Goal: Task Accomplishment & Management: Manage account settings

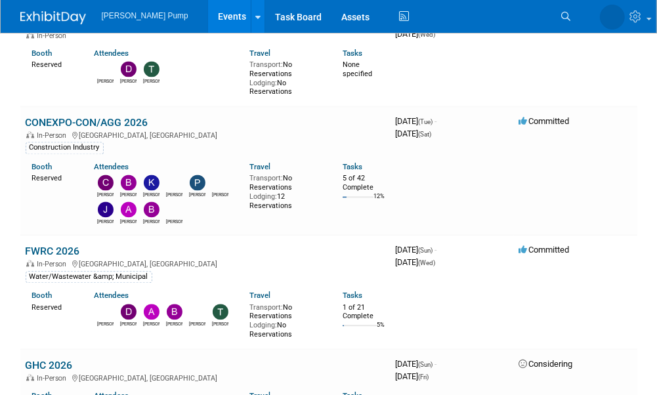
scroll to position [1642, 0]
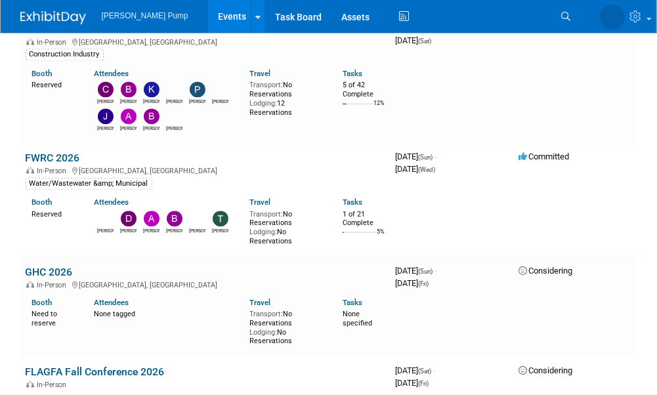
click at [47, 154] on link "FWRC 2026" at bounding box center [53, 158] width 55 height 12
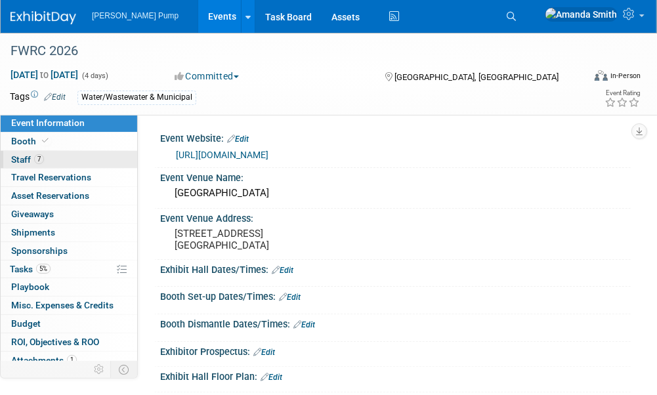
click at [44, 158] on link "7 Staff 7" at bounding box center [69, 160] width 137 height 18
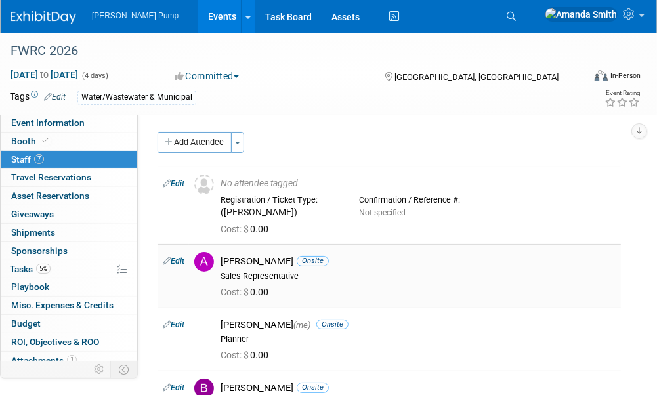
click at [176, 259] on link "Edit" at bounding box center [174, 261] width 22 height 9
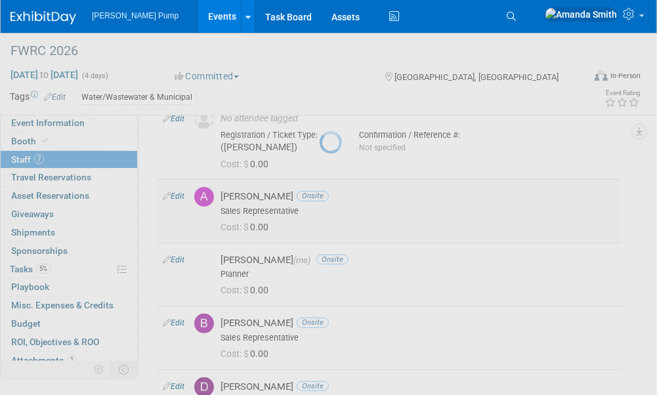
select select "84bd009a-a714-44de-b262-d6c6aceddba9"
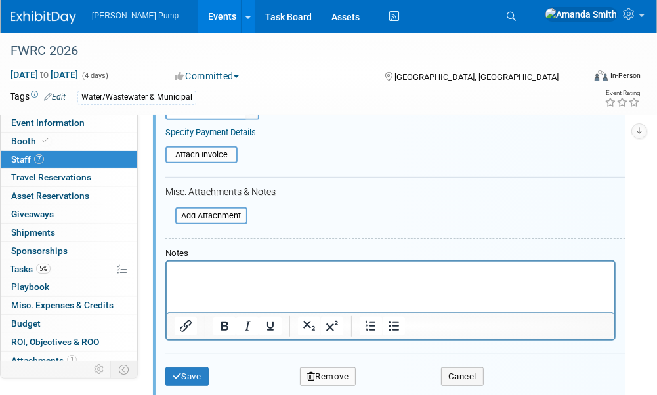
scroll to position [424, 0]
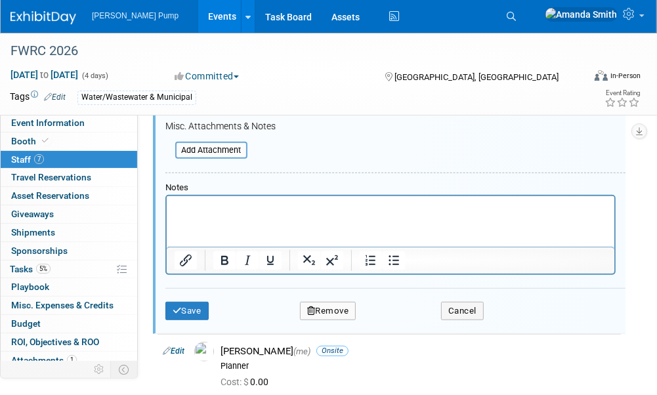
click at [319, 313] on button "Remove" at bounding box center [328, 311] width 56 height 18
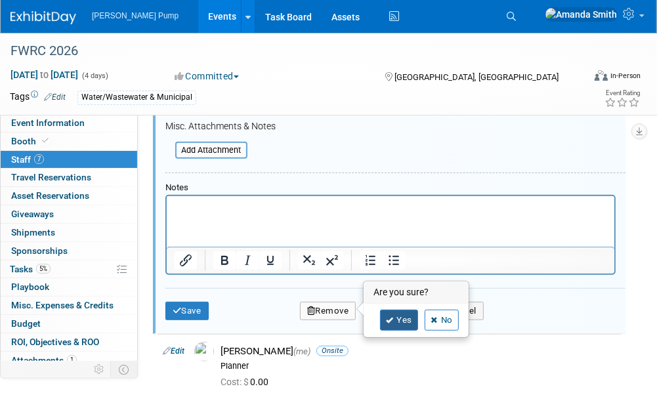
click at [408, 320] on link "Yes" at bounding box center [399, 320] width 38 height 21
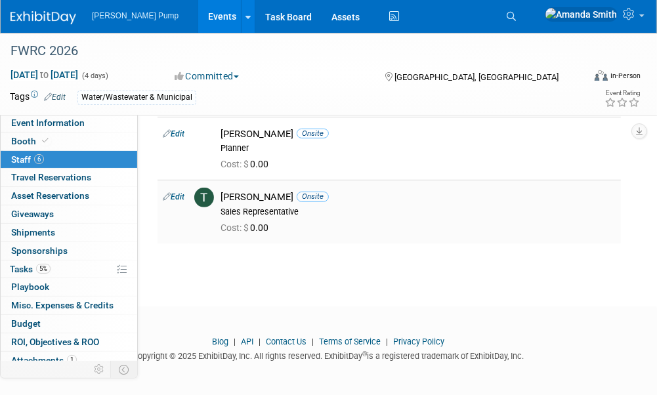
click at [179, 195] on link "Edit" at bounding box center [174, 196] width 22 height 9
select select "e3643b5a-a2d7-4b3f-abc3-d8a10b73d7f9"
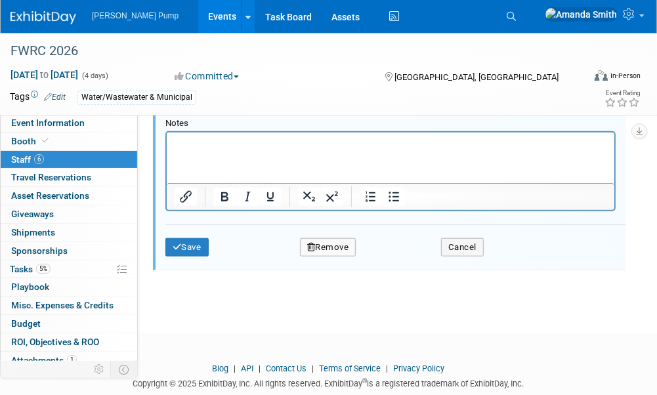
scroll to position [741, 0]
click at [321, 239] on button "Remove" at bounding box center [328, 247] width 56 height 18
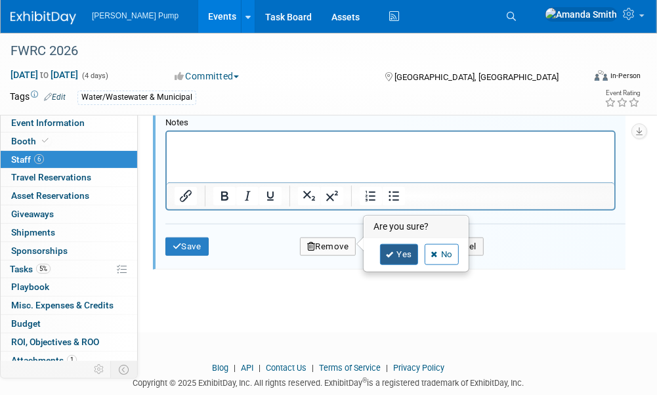
click at [400, 259] on link "Yes" at bounding box center [399, 254] width 38 height 21
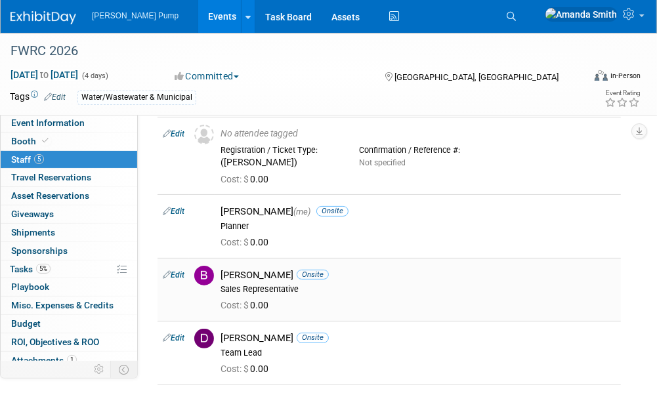
scroll to position [0, 0]
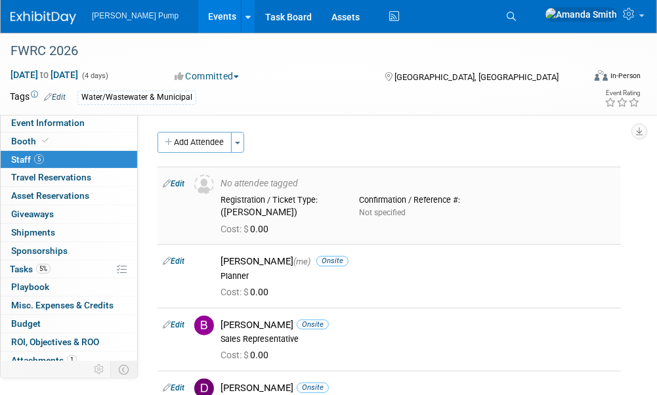
click at [182, 183] on link "Edit" at bounding box center [174, 183] width 22 height 9
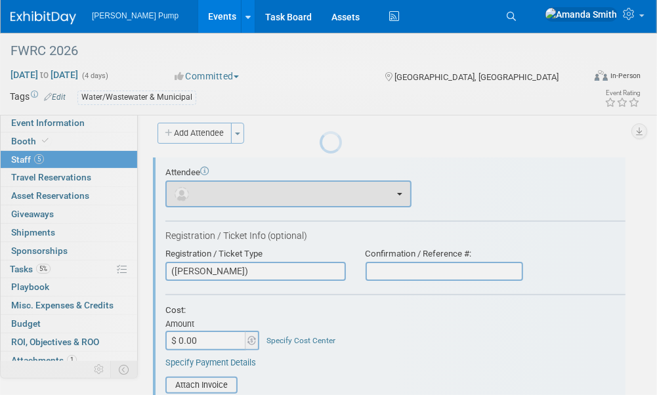
scroll to position [18, 0]
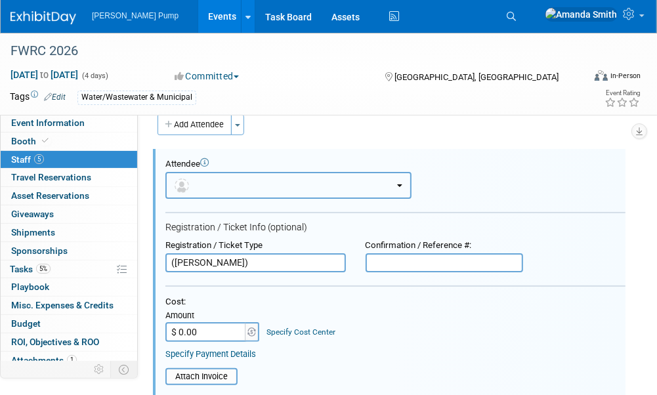
click at [267, 178] on button "button" at bounding box center [288, 185] width 246 height 27
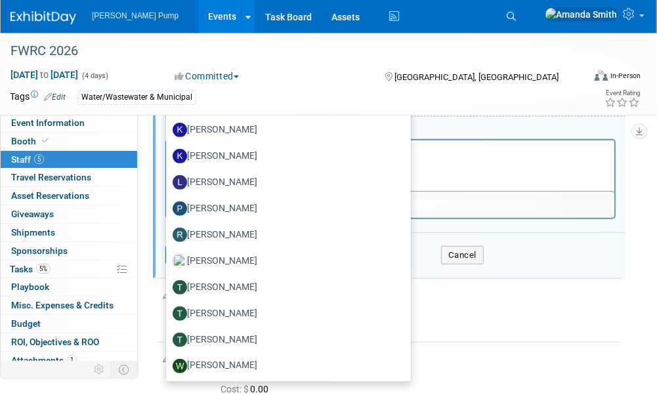
scroll to position [215, 0]
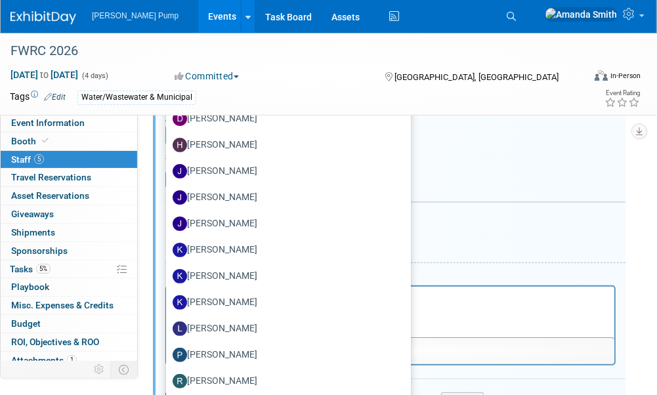
click at [519, 163] on div "Attach Invoice" at bounding box center [395, 176] width 460 height 26
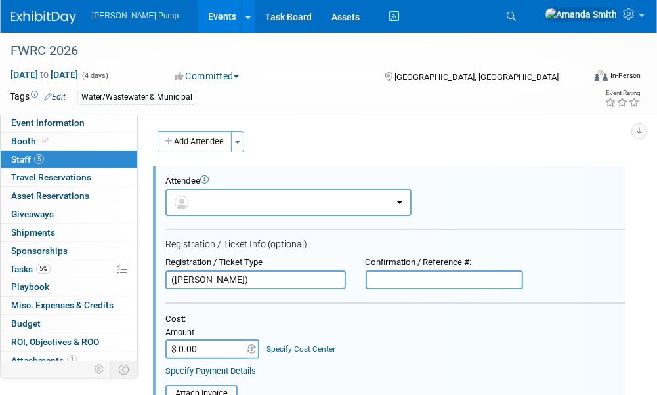
scroll to position [0, 0]
click at [43, 124] on span "Event Information" at bounding box center [48, 123] width 74 height 11
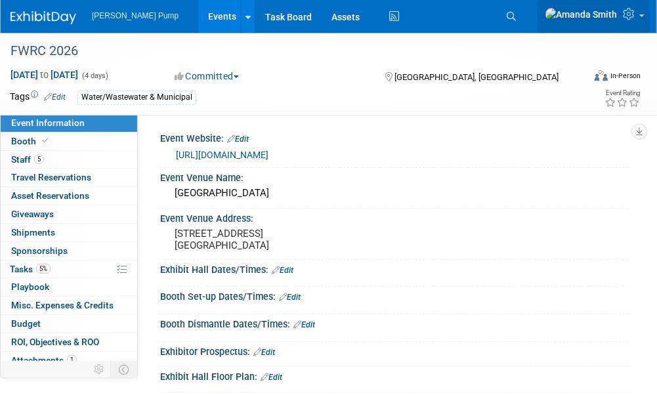
click at [628, 19] on icon at bounding box center [630, 14] width 15 height 12
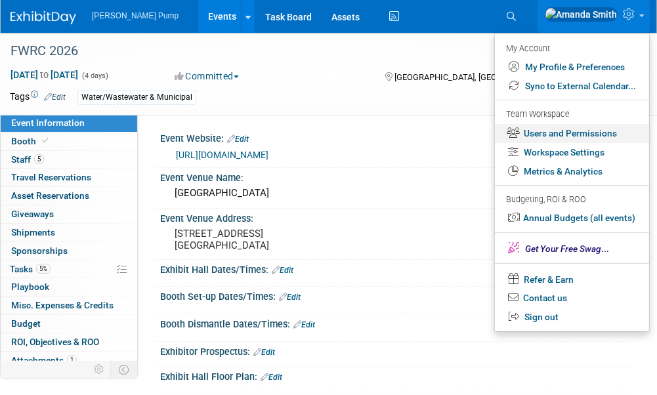
click at [554, 137] on link "Users and Permissions" at bounding box center [572, 133] width 154 height 19
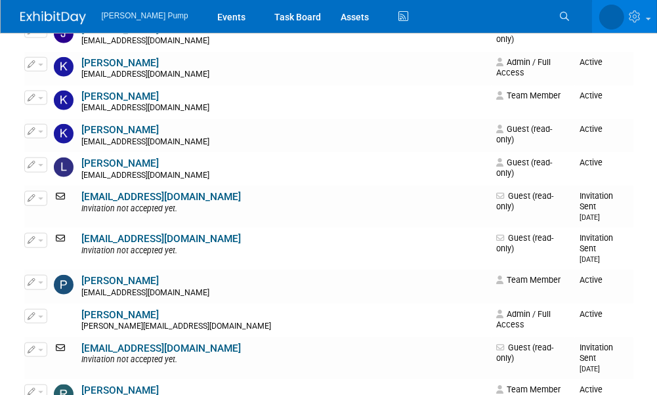
scroll to position [722, 0]
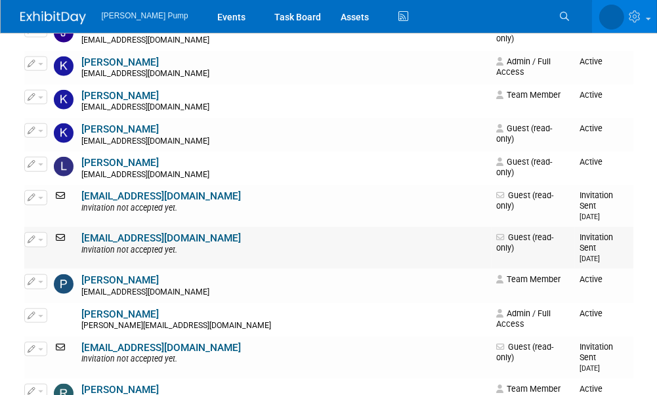
click at [113, 232] on link "mstrong@thompsonpump.com" at bounding box center [162, 238] width 160 height 12
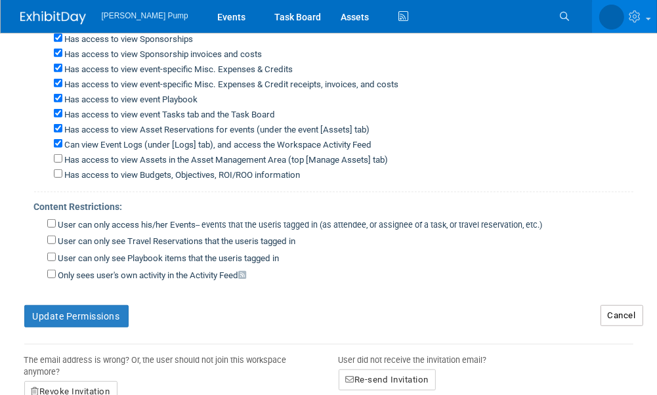
scroll to position [460, 0]
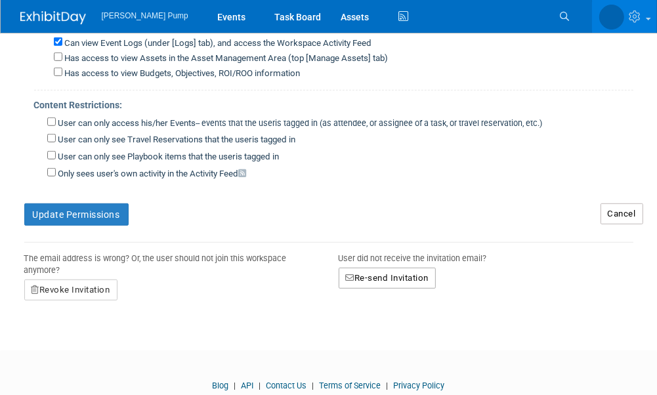
click at [398, 268] on button "Re-send Invitation" at bounding box center [388, 278] width 98 height 21
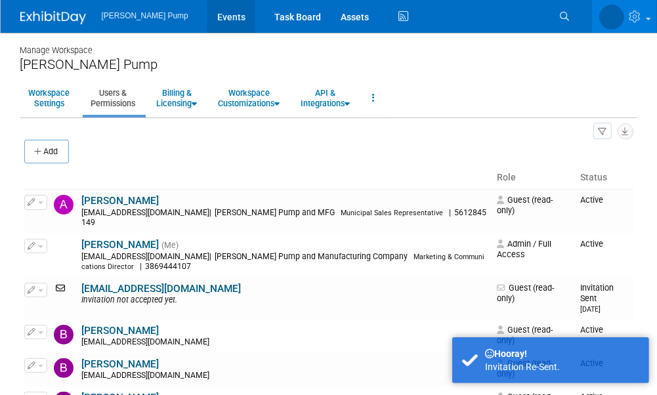
click at [208, 13] on link "Events" at bounding box center [232, 16] width 48 height 33
